Goal: Find specific page/section

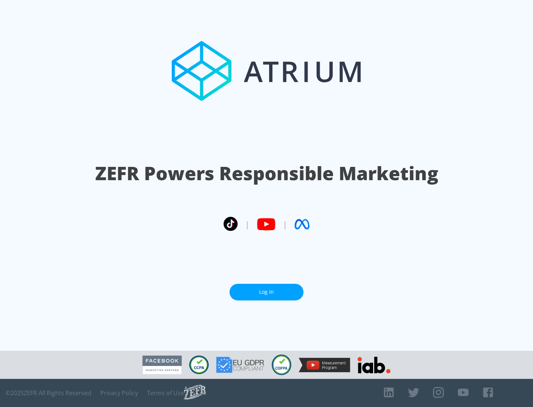
click at [266, 292] on link "Log In" at bounding box center [266, 292] width 74 height 17
